Goal: Task Accomplishment & Management: Use online tool/utility

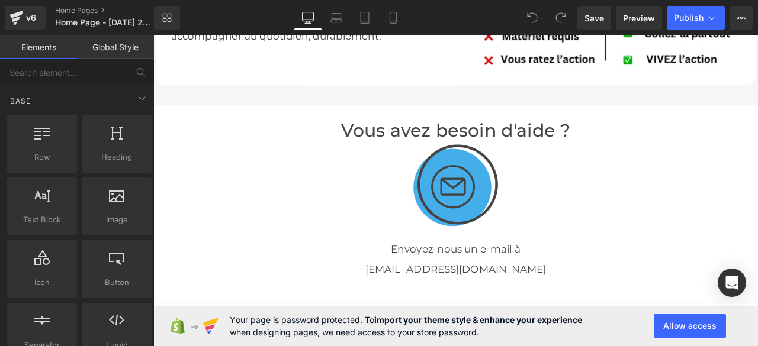
scroll to position [4890, 0]
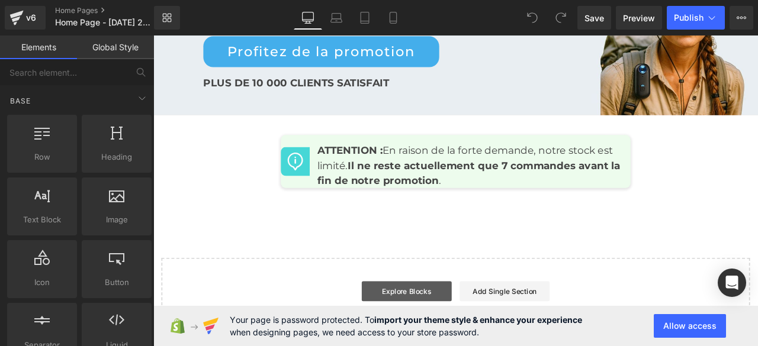
click at [477, 330] on link "Explore Blocks" at bounding box center [453, 339] width 107 height 24
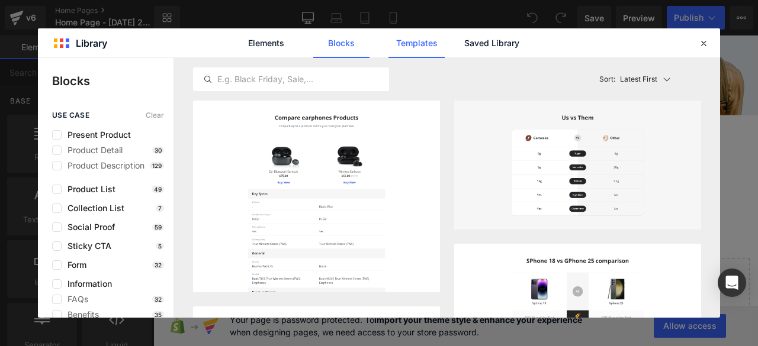
click at [422, 42] on link "Templates" at bounding box center [417, 43] width 56 height 30
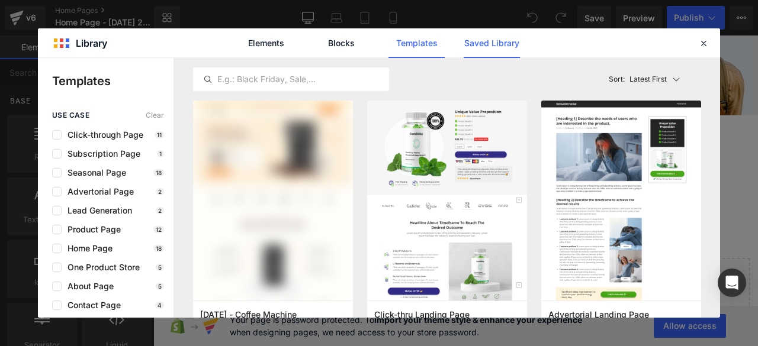
click at [500, 43] on link "Saved Library" at bounding box center [492, 43] width 56 height 30
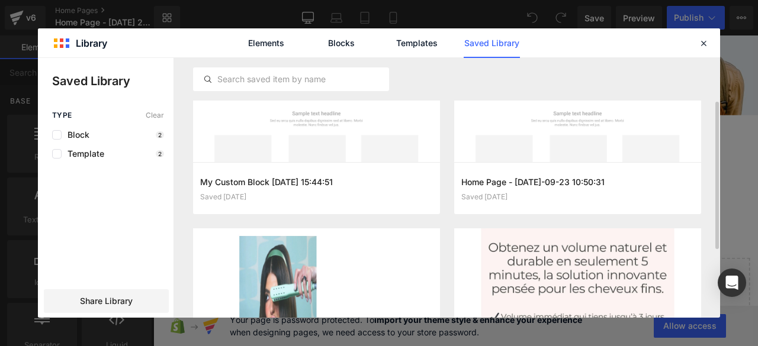
scroll to position [196, 0]
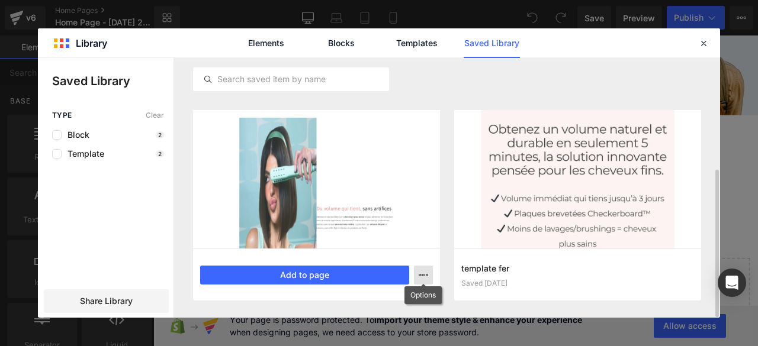
click at [421, 275] on icon "button" at bounding box center [423, 275] width 9 height 9
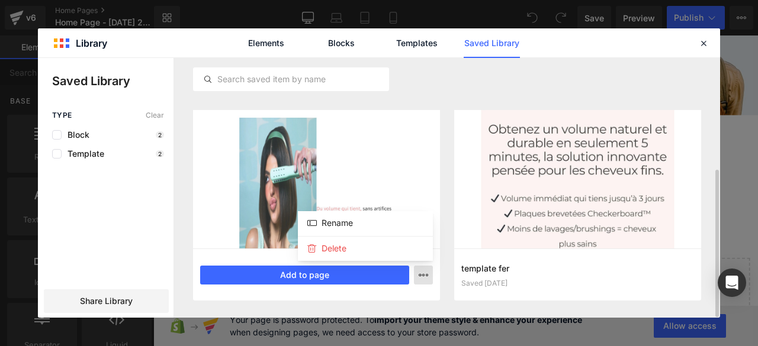
click at [421, 275] on div at bounding box center [379, 188] width 682 height 260
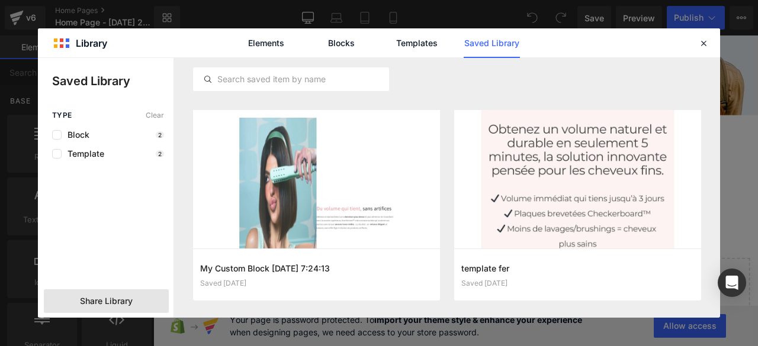
click at [115, 299] on span "Share Library" at bounding box center [106, 302] width 53 height 12
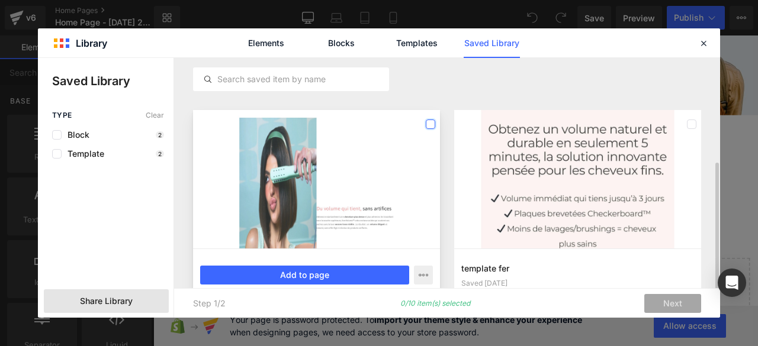
click at [432, 125] on label at bounding box center [430, 124] width 9 height 9
click at [432, 124] on icon at bounding box center [431, 124] width 6 height 0
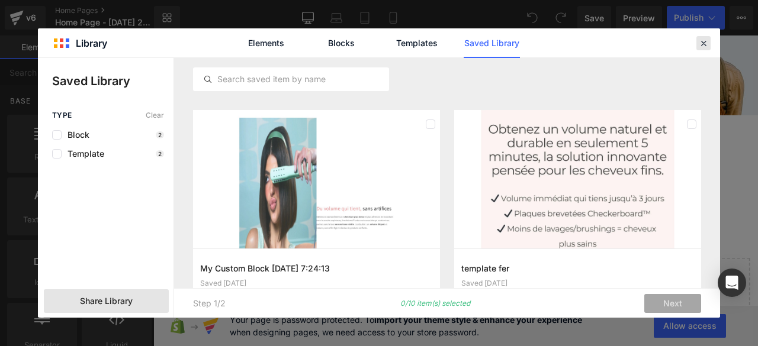
click at [707, 43] on icon at bounding box center [703, 43] width 11 height 11
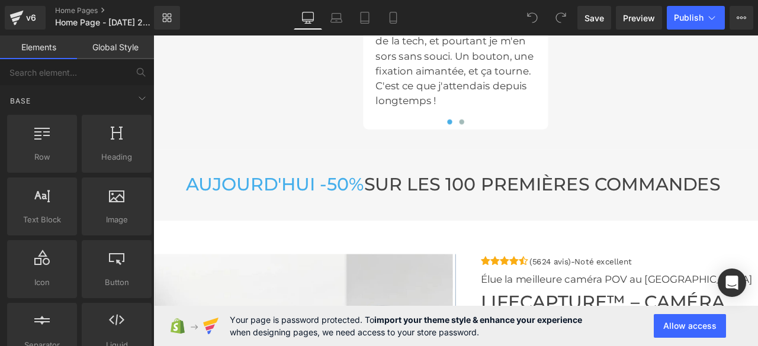
scroll to position [3054, 0]
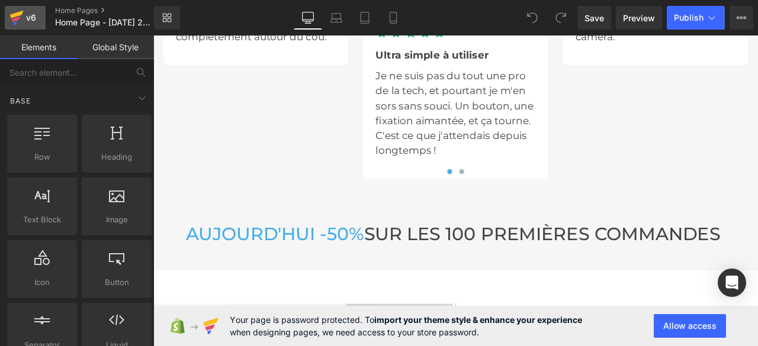
click at [18, 17] on icon at bounding box center [16, 19] width 8 height 5
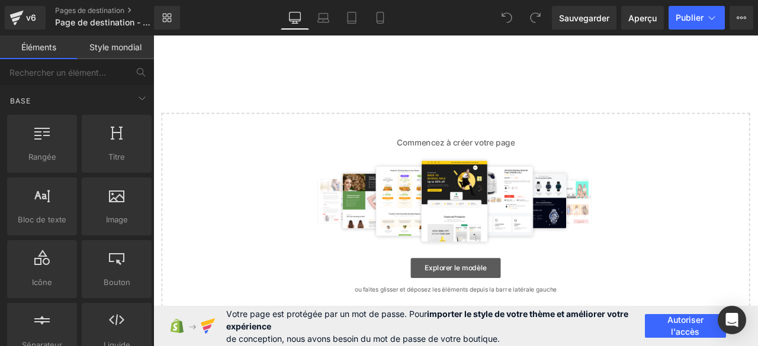
click at [489, 309] on font "Explorer le modèle" at bounding box center [511, 311] width 73 height 10
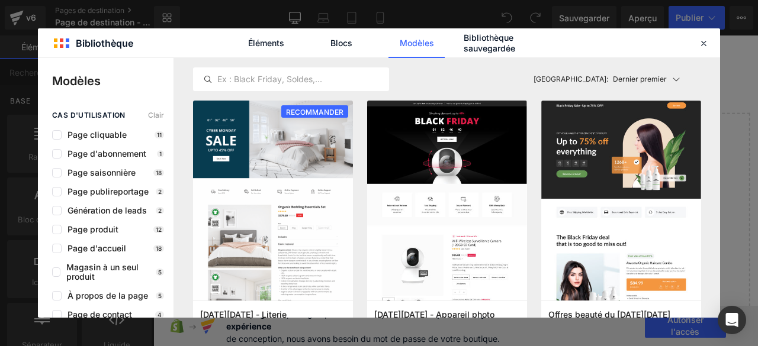
click at [459, 43] on div "Éléments Blocs [PERSON_NAME] Bibliothèque sauvegardée" at bounding box center [379, 43] width 301 height 30
click at [480, 43] on font "Bibliothèque sauvegardée" at bounding box center [490, 43] width 52 height 21
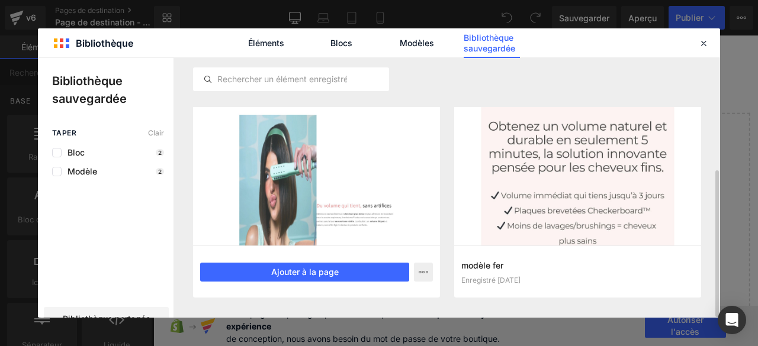
scroll to position [196, 0]
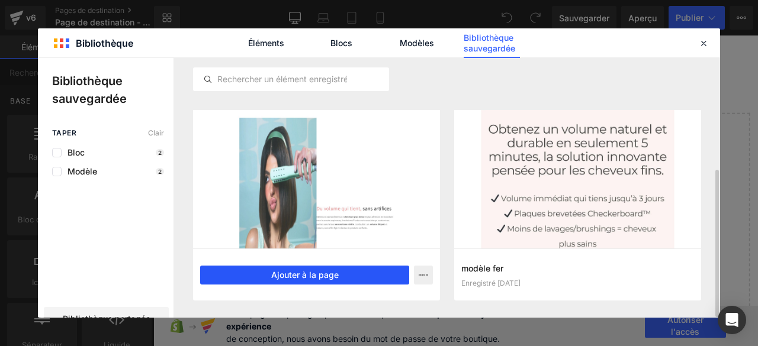
click at [299, 274] on font "Ajouter à la page" at bounding box center [305, 275] width 68 height 10
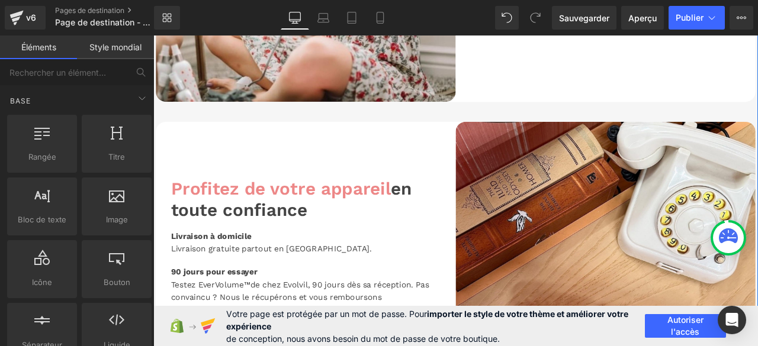
scroll to position [1631, 0]
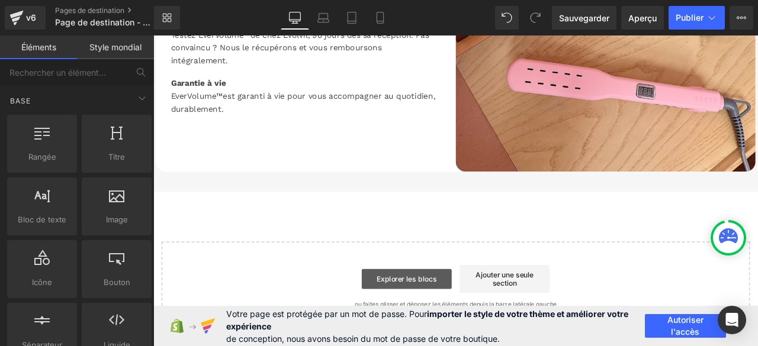
click at [448, 326] on font "Explorer les blocs" at bounding box center [453, 324] width 71 height 10
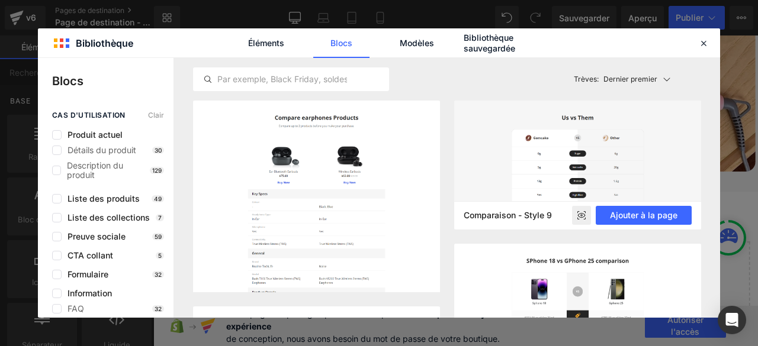
scroll to position [355, 0]
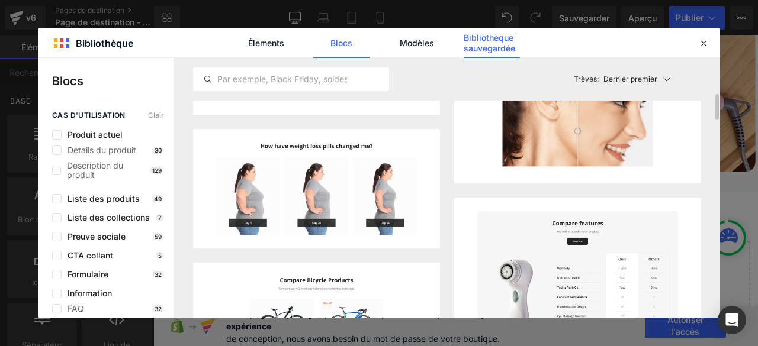
click at [503, 46] on font "Bibliothèque sauvegardée" at bounding box center [490, 43] width 52 height 21
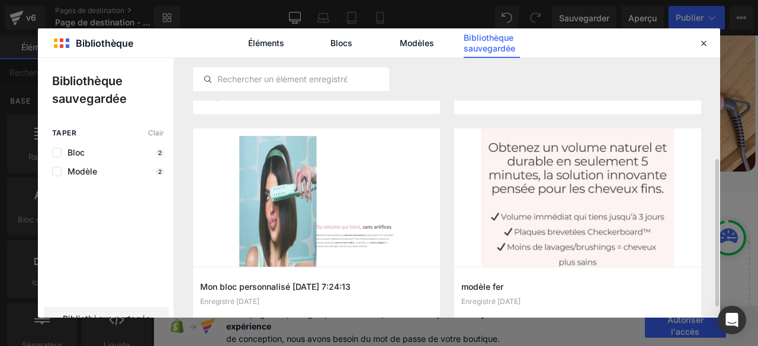
scroll to position [196, 0]
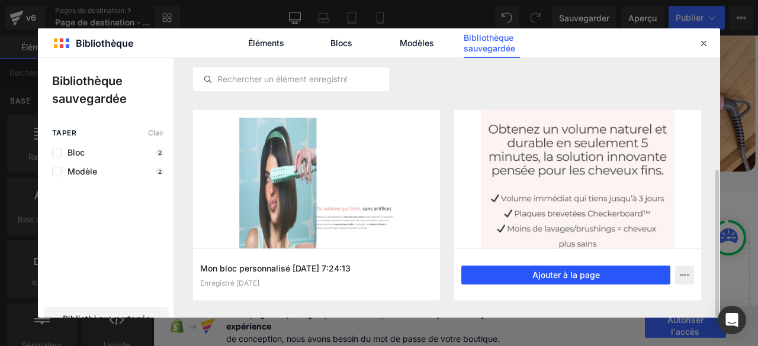
click at [596, 275] on font "Ajouter à la page" at bounding box center [566, 275] width 68 height 10
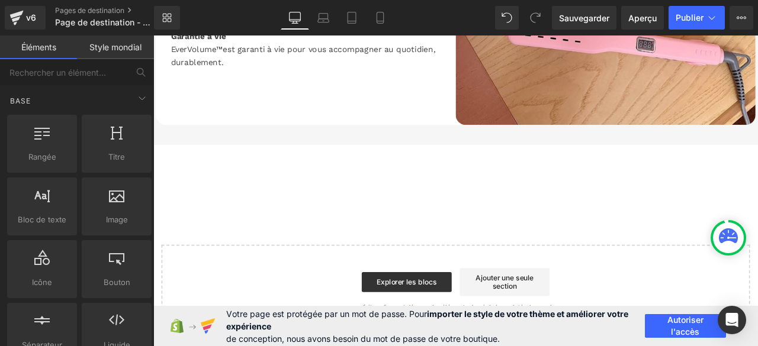
scroll to position [1690, 0]
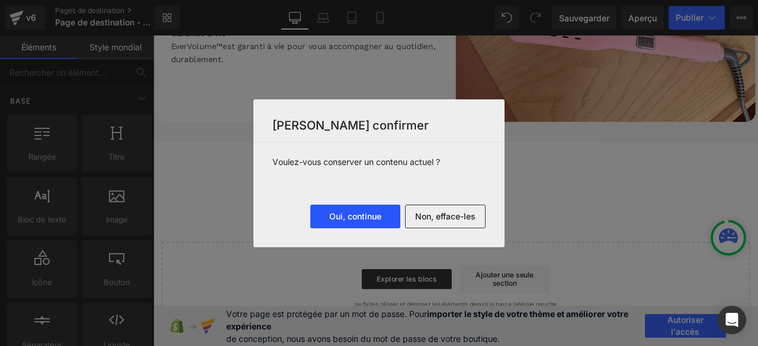
click at [357, 219] on font "Oui, continue" at bounding box center [355, 216] width 52 height 10
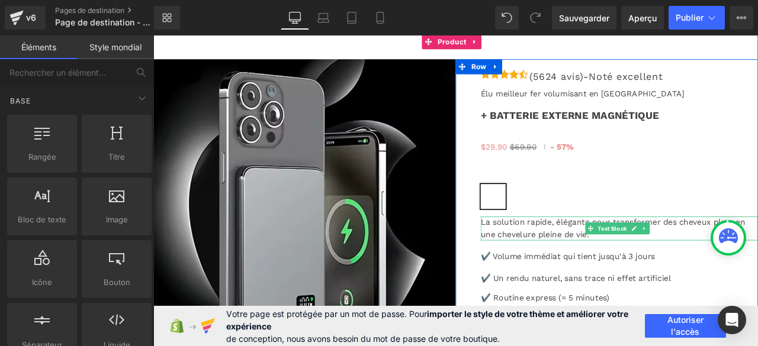
scroll to position [5600, 0]
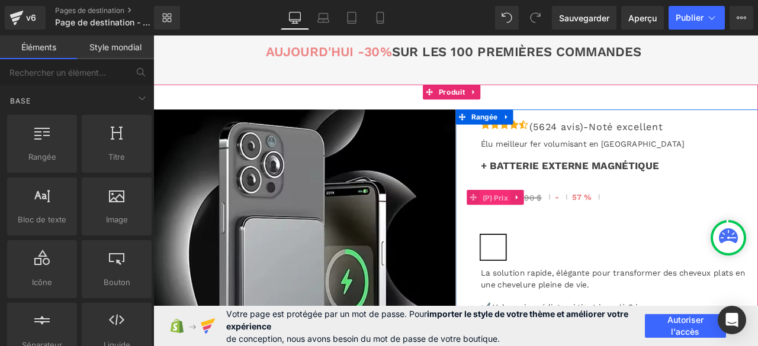
click at [551, 226] on font "(P) Prix" at bounding box center [559, 228] width 30 height 10
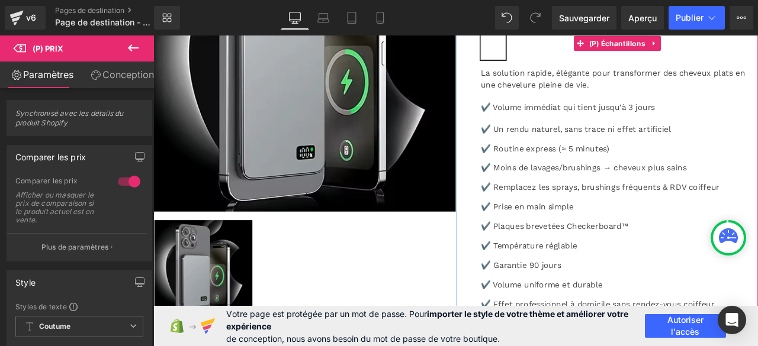
scroll to position [5659, 0]
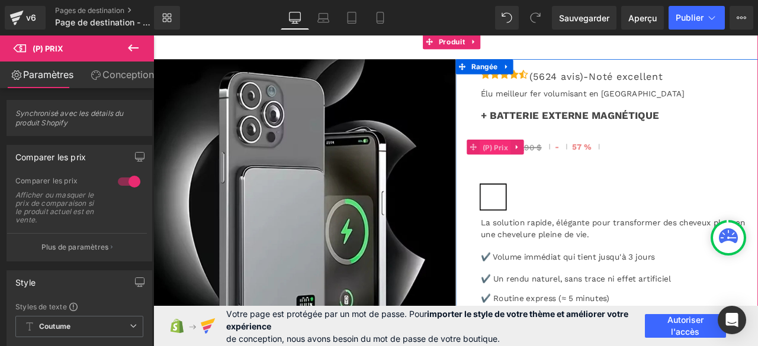
click at [551, 168] on font "(P) Prix" at bounding box center [559, 168] width 30 height 10
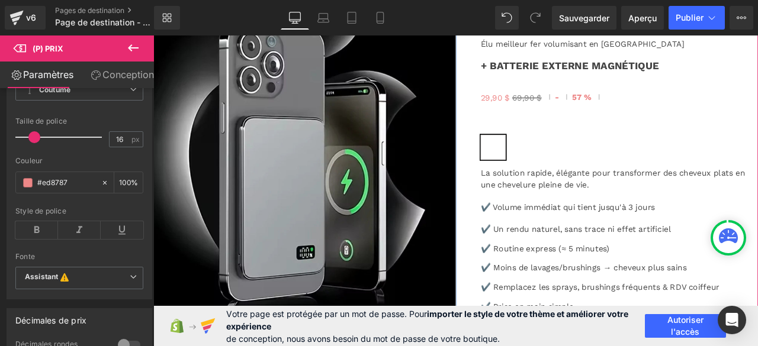
scroll to position [5600, 0]
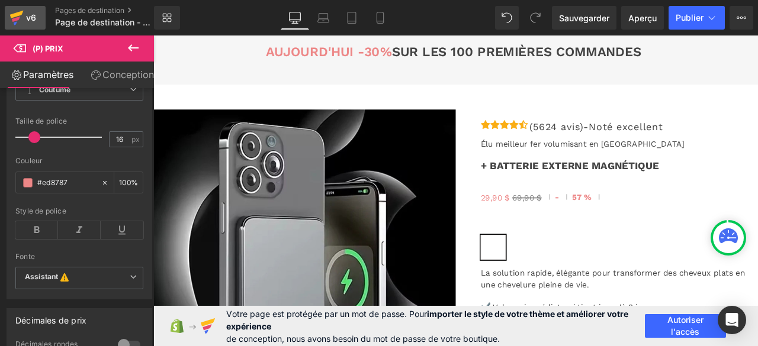
click at [19, 15] on icon at bounding box center [17, 15] width 14 height 8
